Goal: Task Accomplishment & Management: Manage account settings

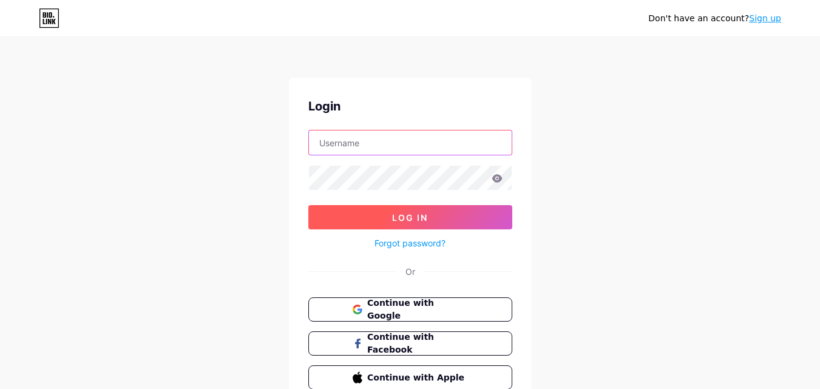
type input "[EMAIL_ADDRESS][DOMAIN_NAME]"
click at [443, 212] on button "Log In" at bounding box center [410, 217] width 204 height 24
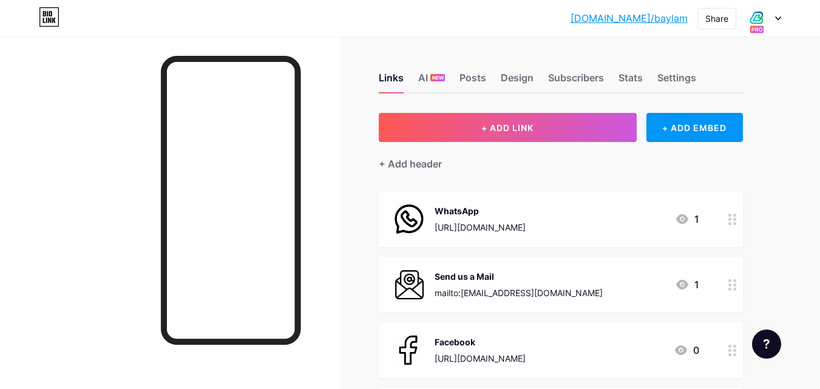
click at [780, 19] on icon at bounding box center [778, 18] width 6 height 4
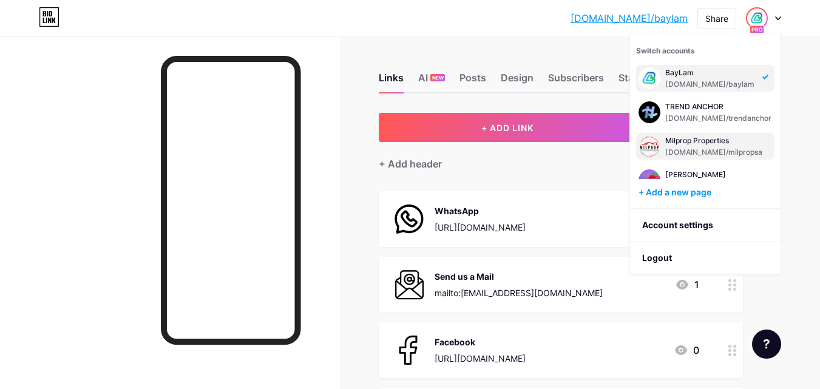
scroll to position [49, 0]
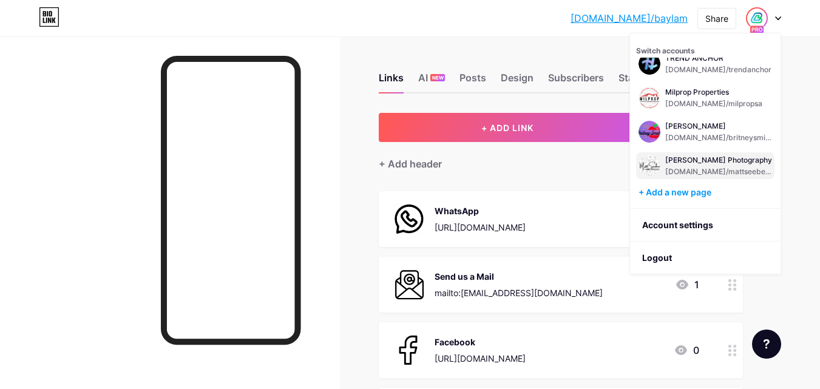
click at [717, 164] on div "[PERSON_NAME] Photography" at bounding box center [718, 160] width 107 height 10
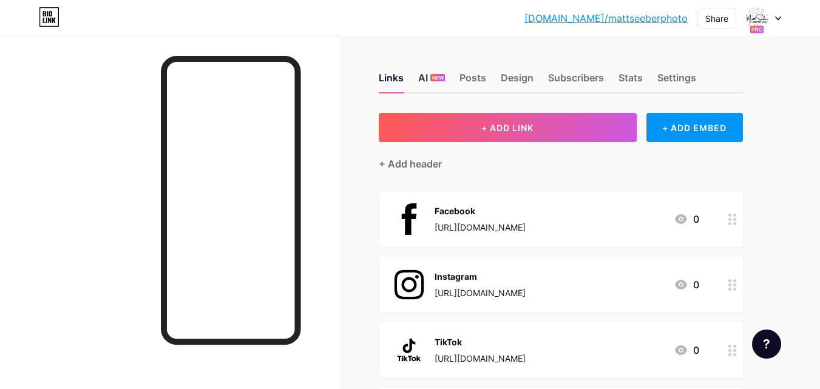
click at [437, 76] on span "NEW" at bounding box center [438, 77] width 12 height 7
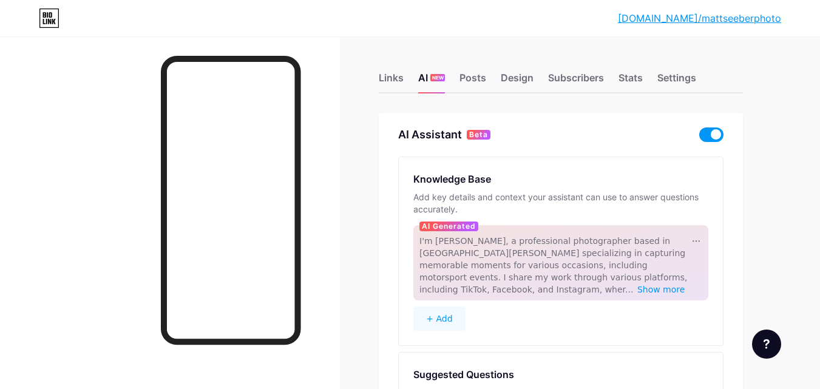
click at [715, 133] on span at bounding box center [711, 134] width 24 height 15
click at [699, 138] on input "checkbox" at bounding box center [699, 138] width 0 height 0
click at [712, 135] on span at bounding box center [711, 134] width 24 height 15
click at [699, 138] on input "checkbox" at bounding box center [699, 138] width 0 height 0
click at [473, 81] on div "Posts" at bounding box center [473, 81] width 27 height 22
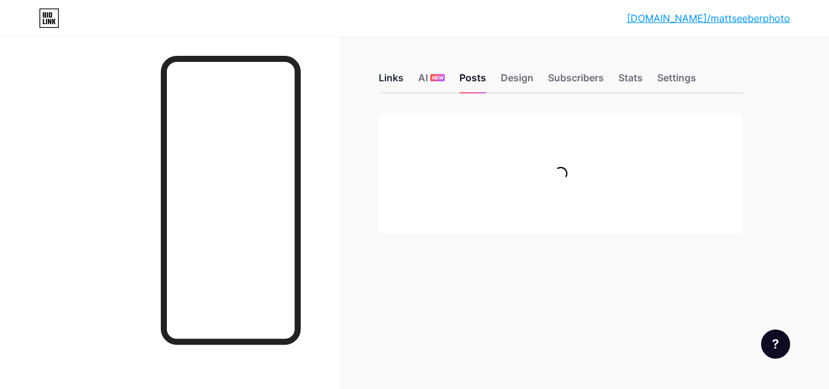
click at [395, 77] on div "Links" at bounding box center [391, 81] width 25 height 22
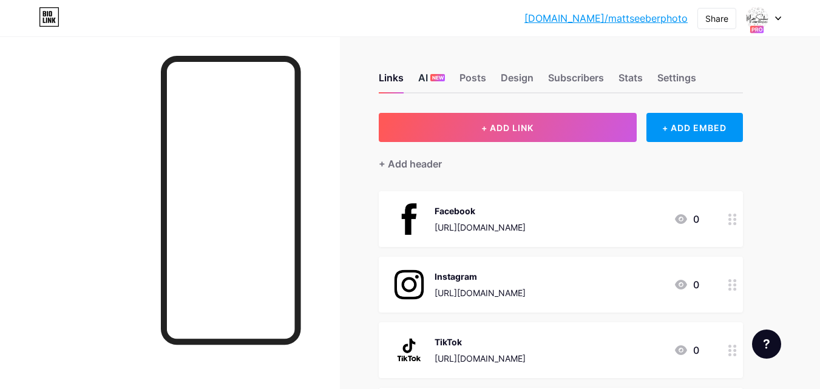
click at [429, 79] on div "AI NEW" at bounding box center [431, 81] width 27 height 22
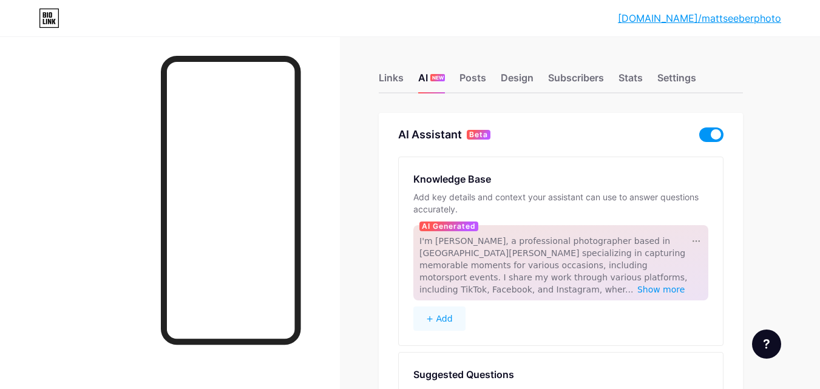
click at [715, 130] on span at bounding box center [711, 134] width 24 height 15
click at [699, 138] on input "checkbox" at bounding box center [699, 138] width 0 height 0
click at [388, 76] on div "Links" at bounding box center [391, 81] width 25 height 22
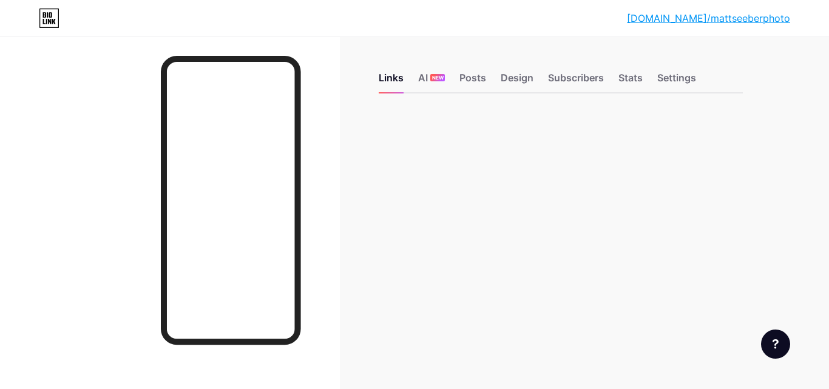
click at [798, 164] on div "bio.link/mattse... bio.link/mattseeberphoto Link Copied Links AI NEW Posts Desi…" at bounding box center [414, 194] width 829 height 389
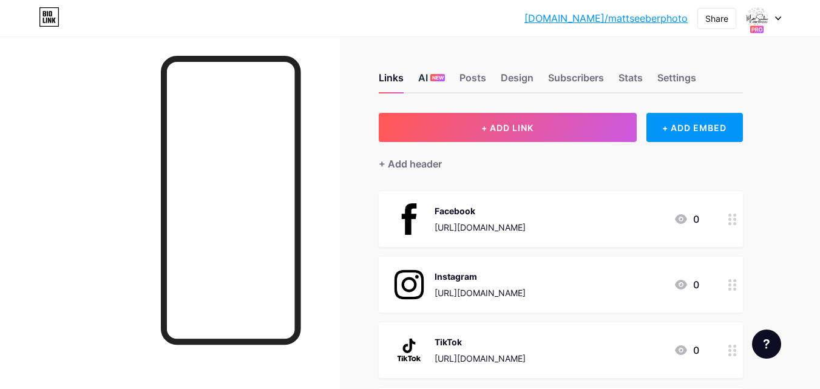
click at [426, 76] on div "AI NEW" at bounding box center [431, 81] width 27 height 22
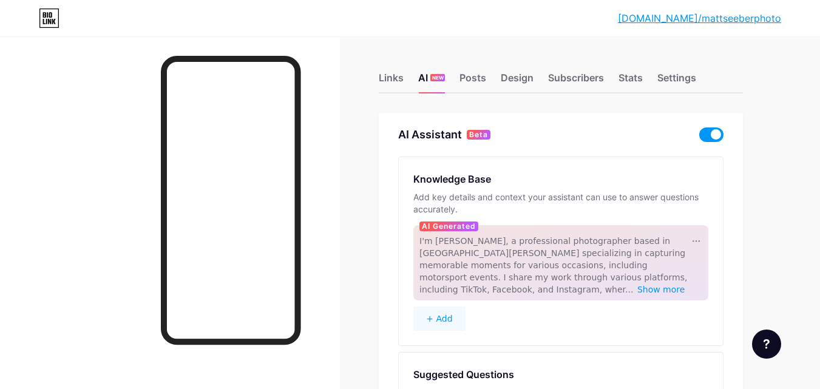
click at [716, 136] on span at bounding box center [711, 134] width 24 height 15
click at [699, 138] on input "checkbox" at bounding box center [699, 138] width 0 height 0
click at [797, 17] on div "bio.link/mattse... bio.link/mattseeberphoto" at bounding box center [410, 17] width 820 height 19
click at [49, 18] on icon at bounding box center [49, 17] width 21 height 19
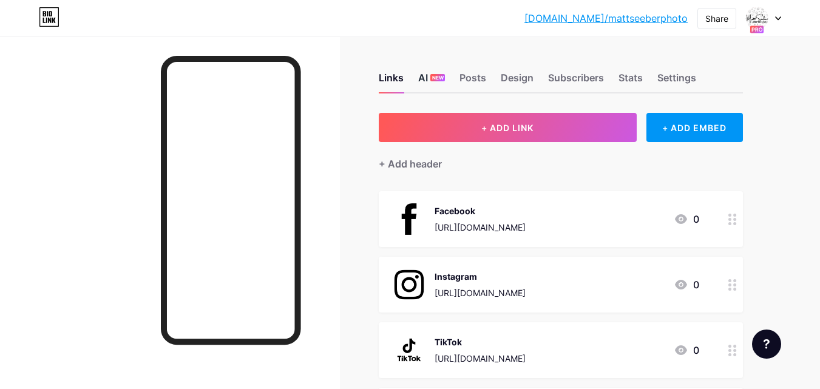
click at [431, 78] on div "NEW" at bounding box center [437, 77] width 15 height 7
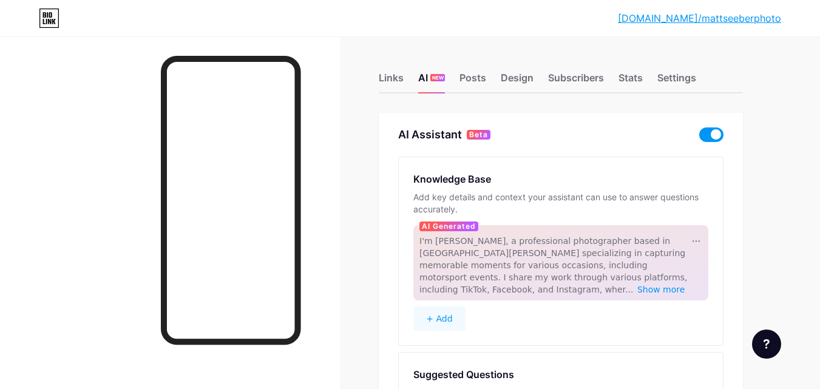
click at [713, 134] on span at bounding box center [711, 134] width 24 height 15
click at [699, 138] on input "checkbox" at bounding box center [699, 138] width 0 height 0
click at [668, 83] on div "Settings" at bounding box center [677, 81] width 39 height 22
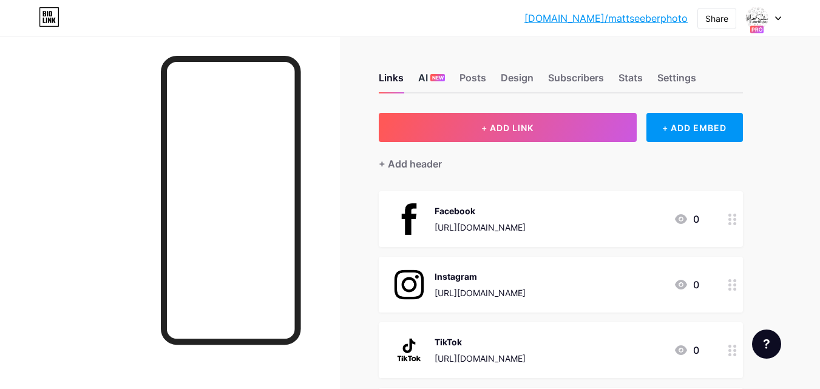
click at [438, 79] on span "NEW" at bounding box center [438, 77] width 12 height 7
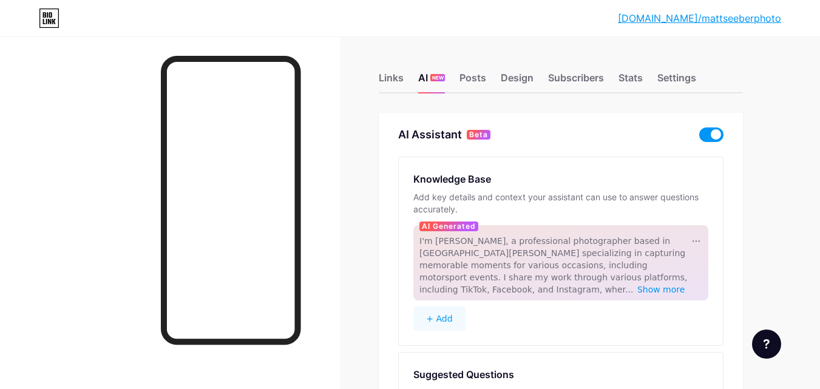
click at [712, 132] on span at bounding box center [711, 134] width 24 height 15
click at [699, 138] on input "checkbox" at bounding box center [699, 138] width 0 height 0
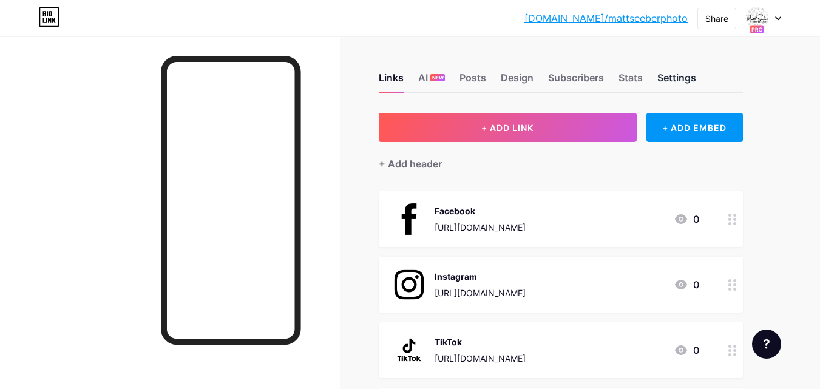
click at [685, 76] on div "Settings" at bounding box center [677, 81] width 39 height 22
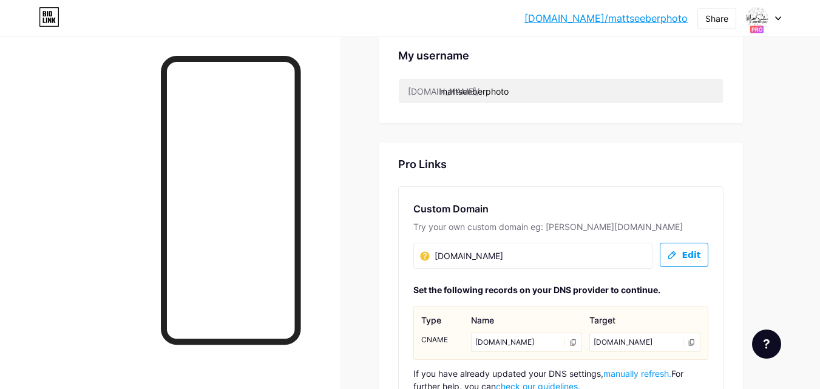
scroll to position [546, 0]
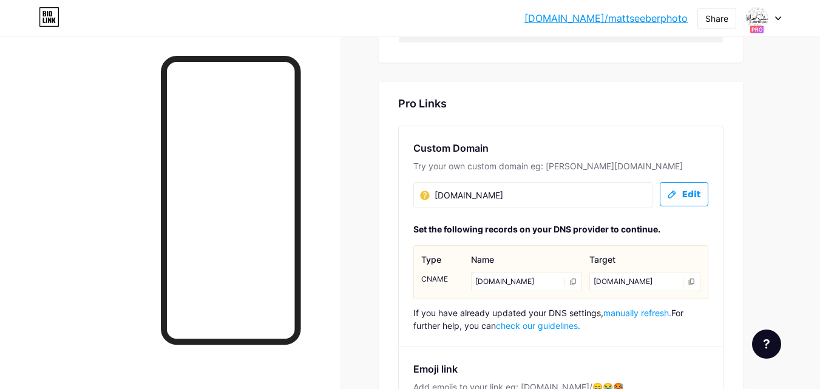
click at [610, 193] on div "mattseeberphotography.co.za mattseeberphotography.co.za" at bounding box center [532, 195] width 239 height 26
click at [557, 194] on div "mattseeberphotography.co.za mattseeberphotography.co.za" at bounding box center [532, 195] width 239 height 26
click at [503, 192] on span "[DOMAIN_NAME]" at bounding box center [469, 195] width 69 height 13
drag, startPoint x: 557, startPoint y: 192, endPoint x: 412, endPoint y: 201, distance: 146.0
click at [412, 201] on div "Custom Domain Try your own custom domain eg: jaseem.com mattseeberphotography.c…" at bounding box center [561, 236] width 324 height 220
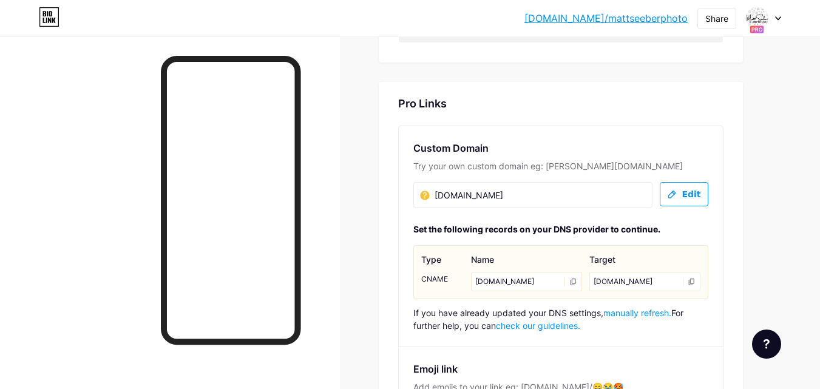
click at [628, 108] on div "Pro Links" at bounding box center [560, 104] width 325 height 15
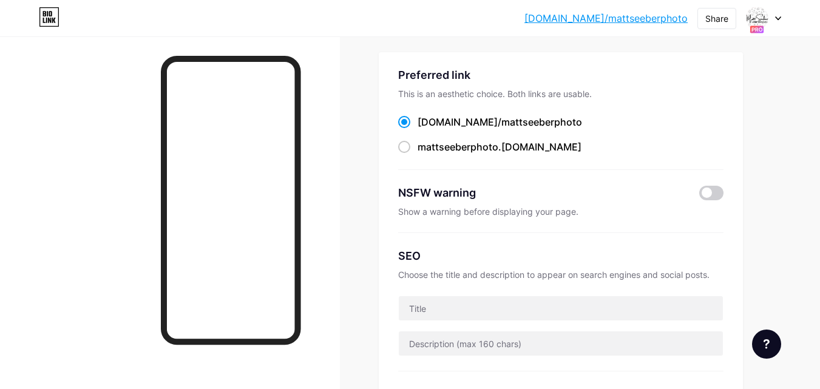
scroll to position [121, 0]
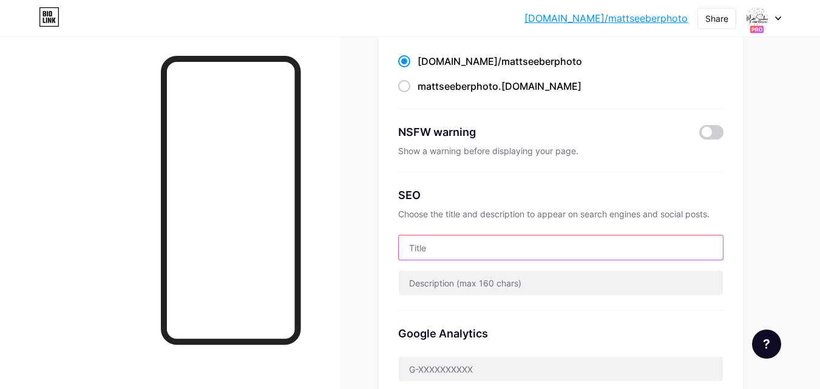
click at [490, 240] on input "text" at bounding box center [561, 248] width 324 height 24
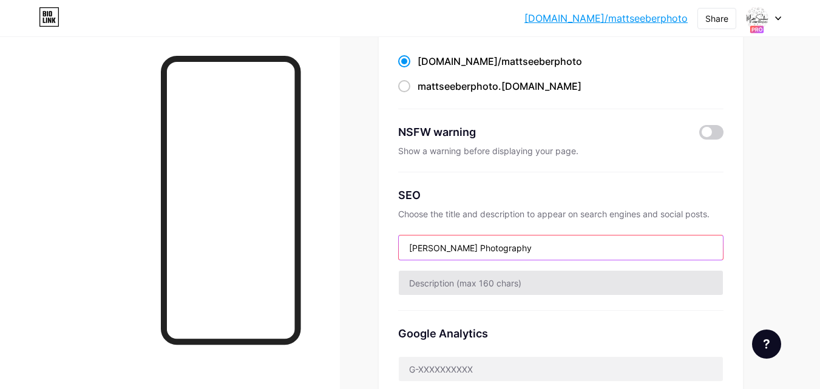
type input "[PERSON_NAME] Photography"
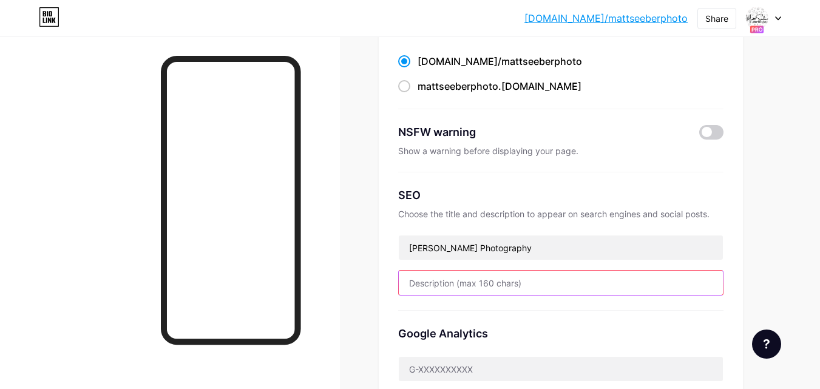
click at [466, 282] on input "text" at bounding box center [561, 283] width 324 height 24
paste input "A passionate Port [PERSON_NAME]-based photographer and official Motorsport SA p…"
type input "A passionate Port [PERSON_NAME]-based photographer and official Motorsport SA p…"
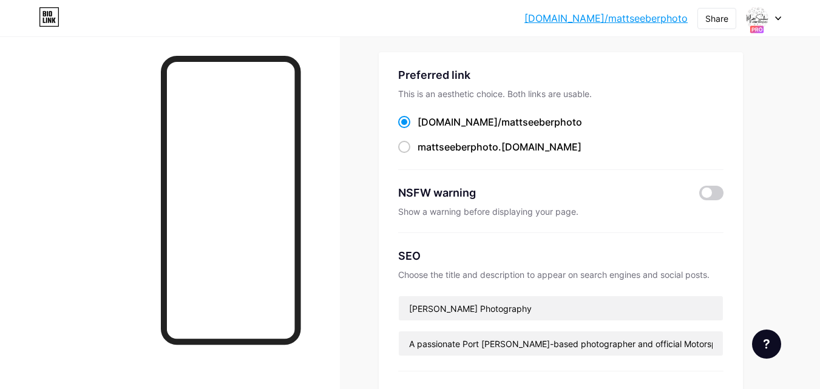
scroll to position [0, 0]
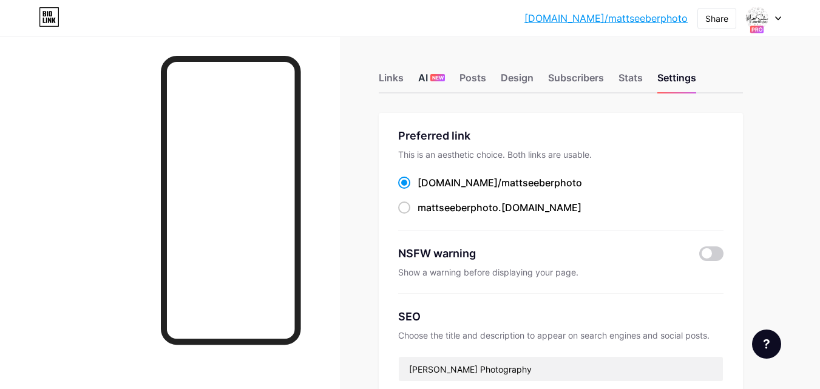
click at [437, 81] on div "AI NEW" at bounding box center [431, 81] width 27 height 22
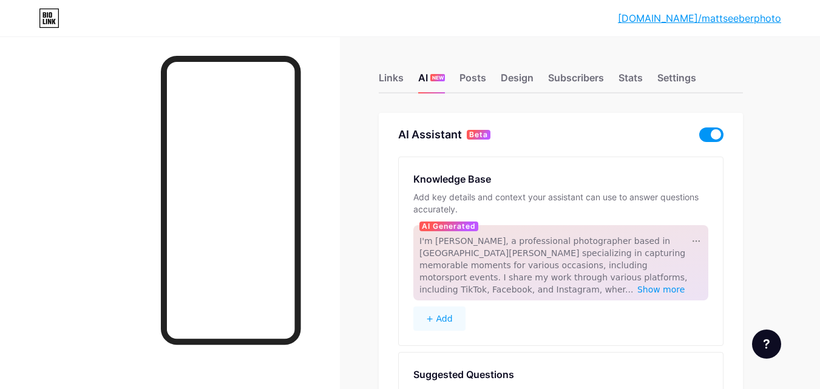
click at [713, 135] on span at bounding box center [711, 134] width 24 height 15
click at [699, 138] on input "checkbox" at bounding box center [699, 138] width 0 height 0
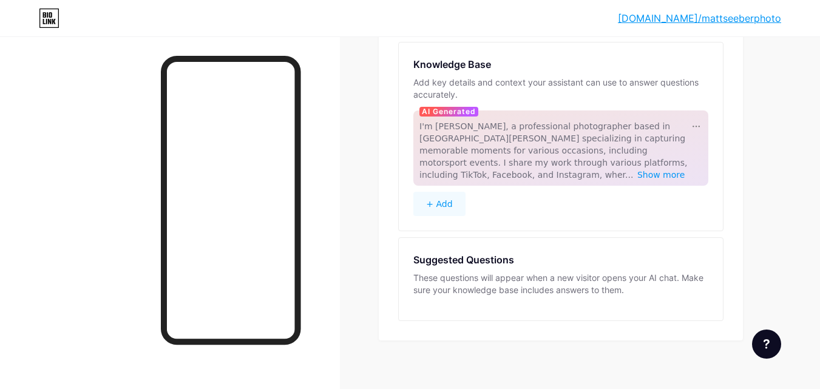
click at [762, 335] on div at bounding box center [766, 344] width 29 height 29
click at [785, 155] on div "Links AI NEW Posts Design Subscribers Stats Settings AI Assistant Beta Knowledg…" at bounding box center [397, 162] width 794 height 480
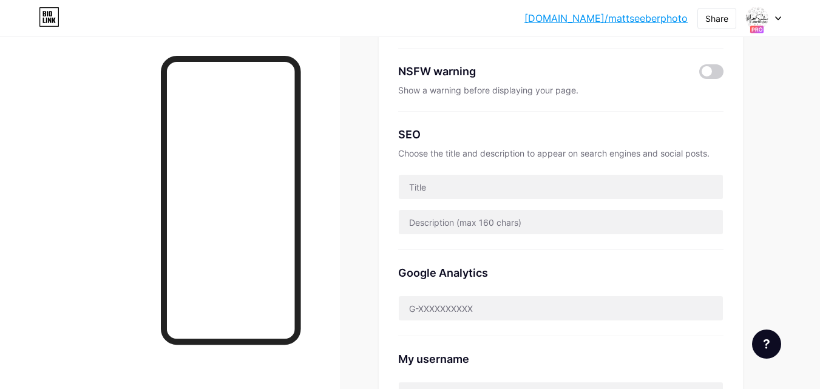
scroll to position [304, 0]
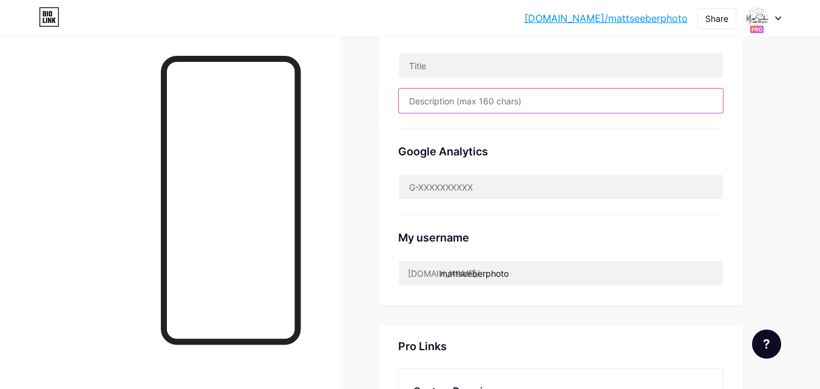
click at [501, 103] on input "text" at bounding box center [561, 101] width 324 height 24
type input "A passionate Port [PERSON_NAME]-based photographer and official Motorsport SA p…"
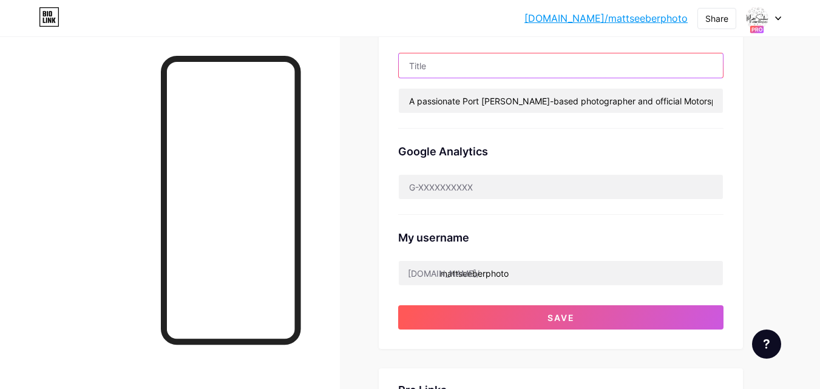
click at [476, 66] on input "text" at bounding box center [561, 65] width 324 height 24
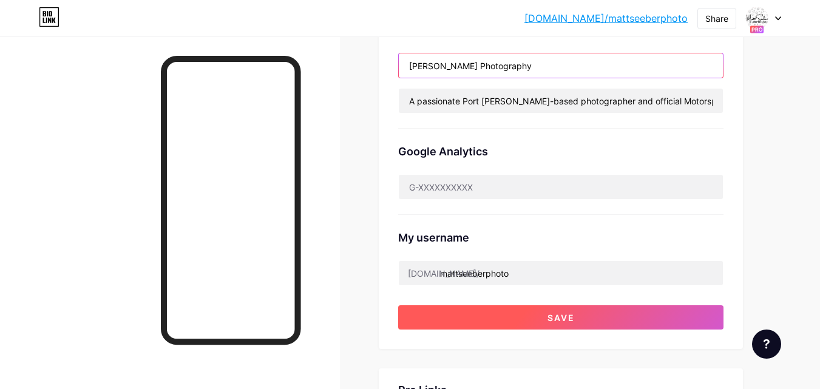
type input "[PERSON_NAME] Photography"
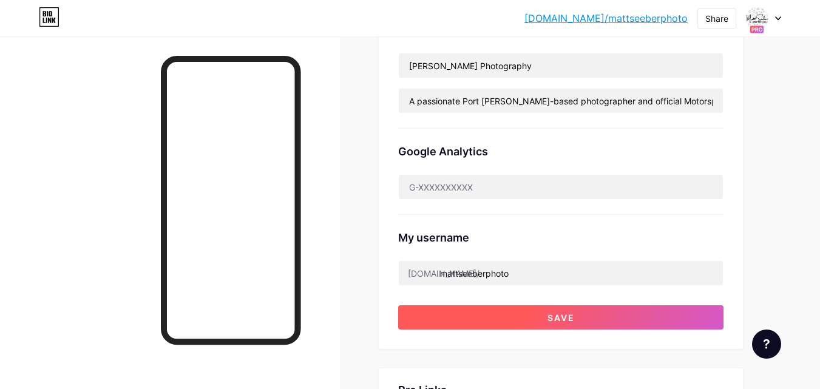
click at [597, 321] on button "Save" at bounding box center [560, 317] width 325 height 24
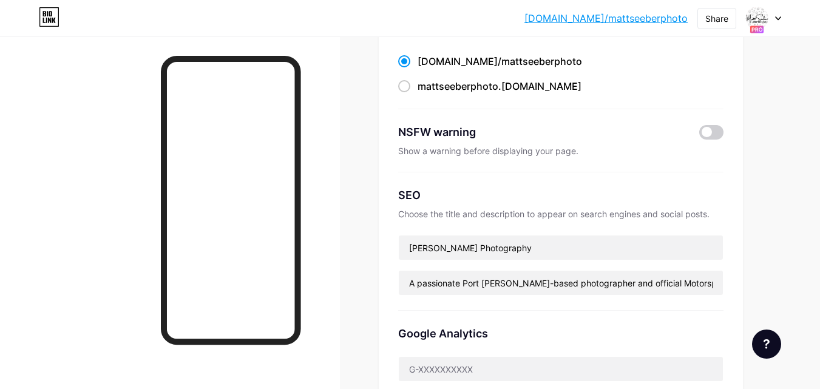
scroll to position [0, 0]
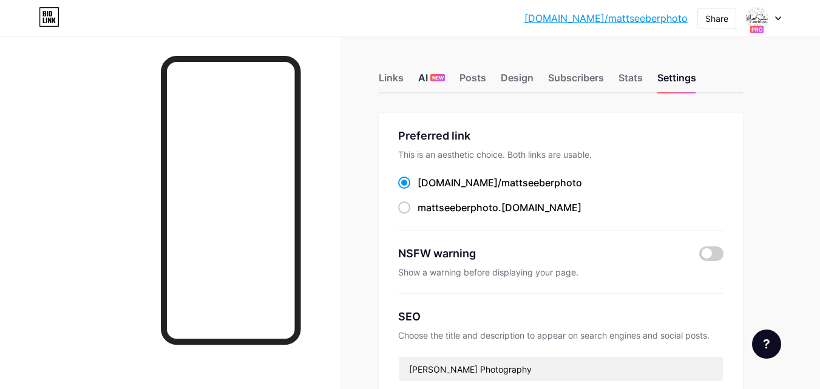
click at [433, 81] on span "NEW" at bounding box center [438, 77] width 12 height 7
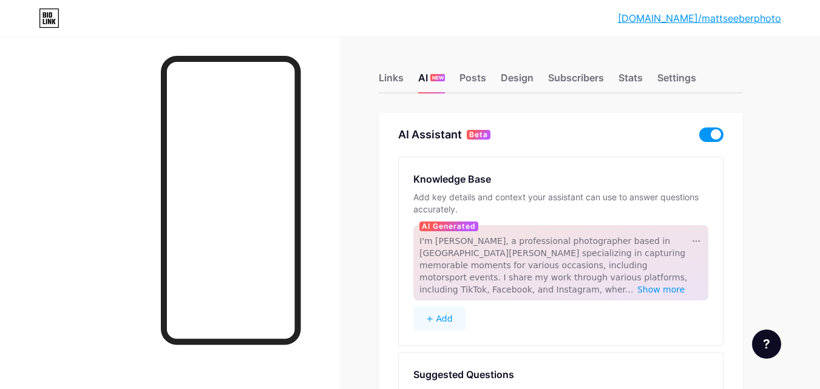
click at [712, 136] on span at bounding box center [711, 134] width 24 height 15
click at [699, 138] on input "checkbox" at bounding box center [699, 138] width 0 height 0
click at [525, 81] on div "Design" at bounding box center [517, 81] width 33 height 22
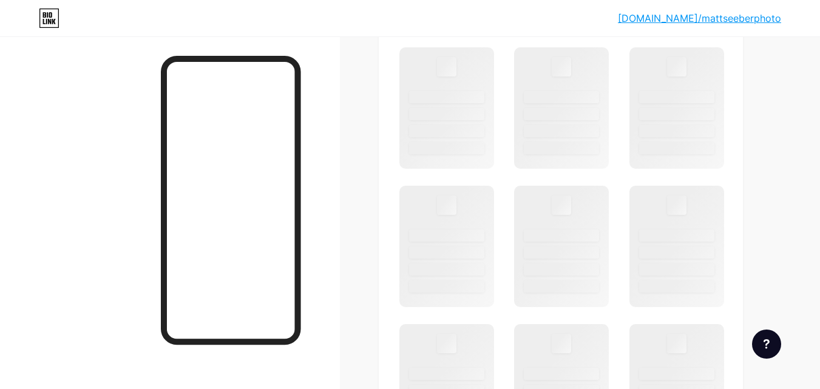
scroll to position [304, 0]
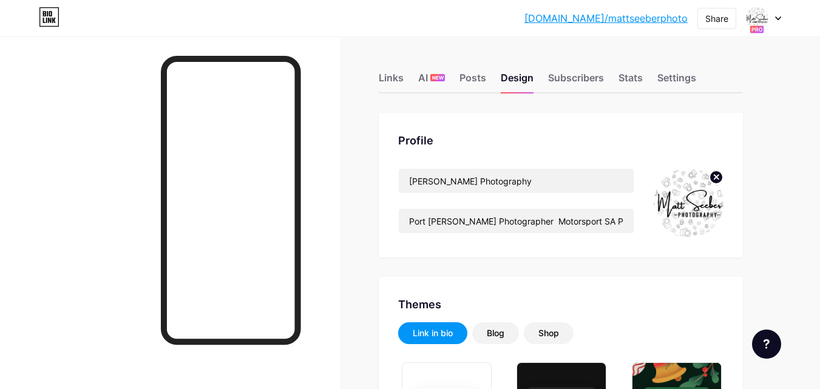
type input "#000000"
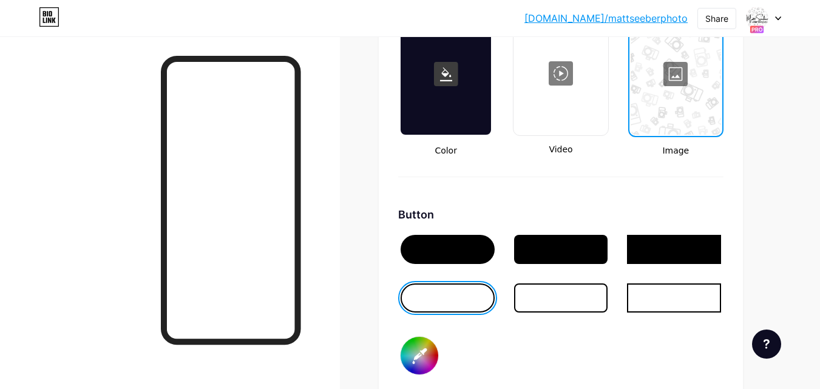
scroll to position [1761, 0]
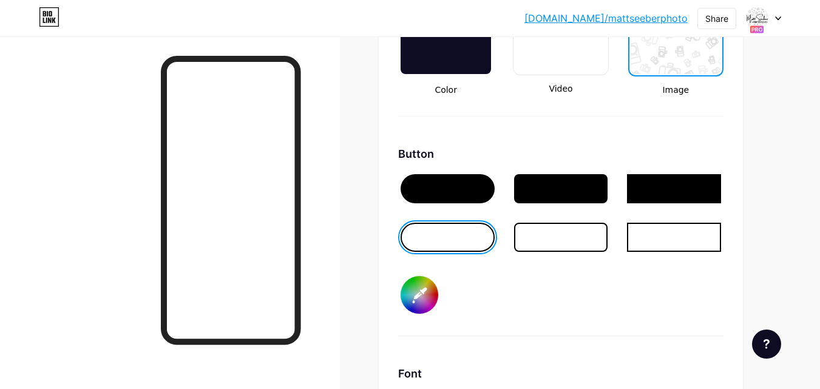
click at [456, 238] on div at bounding box center [448, 237] width 94 height 29
click at [423, 299] on input "#000000" at bounding box center [420, 295] width 38 height 38
type input "#000000"
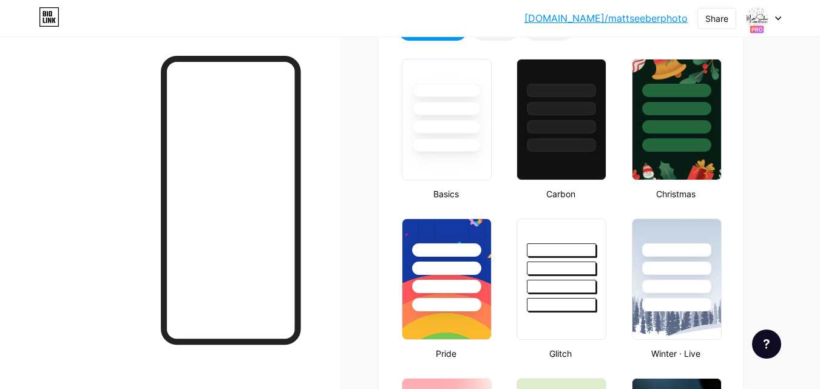
scroll to position [0, 0]
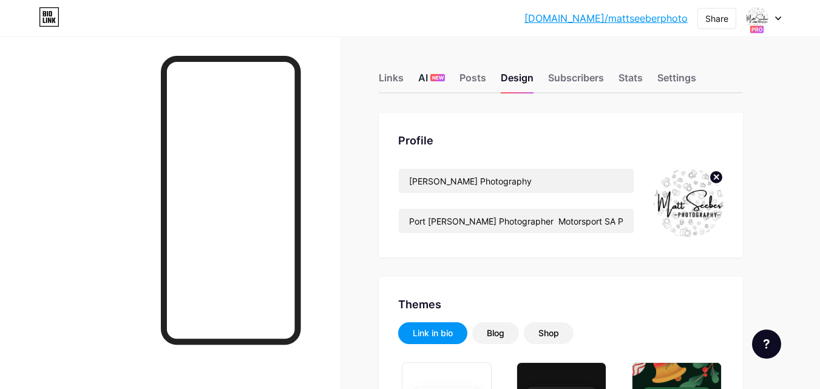
click at [429, 79] on div "AI NEW" at bounding box center [431, 81] width 27 height 22
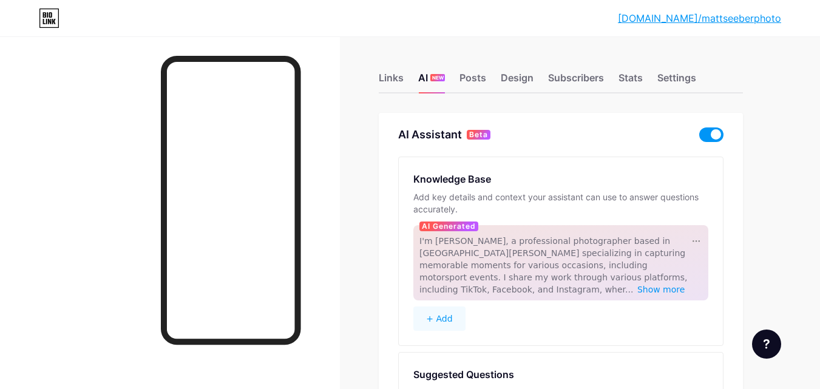
click at [716, 137] on span at bounding box center [711, 134] width 24 height 15
click at [699, 138] on input "checkbox" at bounding box center [699, 138] width 0 height 0
click at [695, 238] on div at bounding box center [696, 241] width 12 height 12
click at [714, 259] on div "Disable" at bounding box center [720, 258] width 59 height 19
click at [50, 22] on icon at bounding box center [49, 21] width 3 height 5
